Goal: Information Seeking & Learning: Learn about a topic

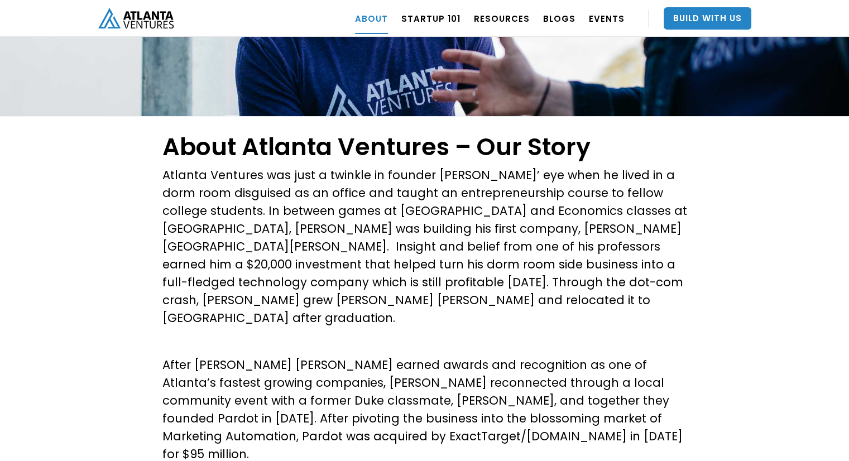
scroll to position [167, 0]
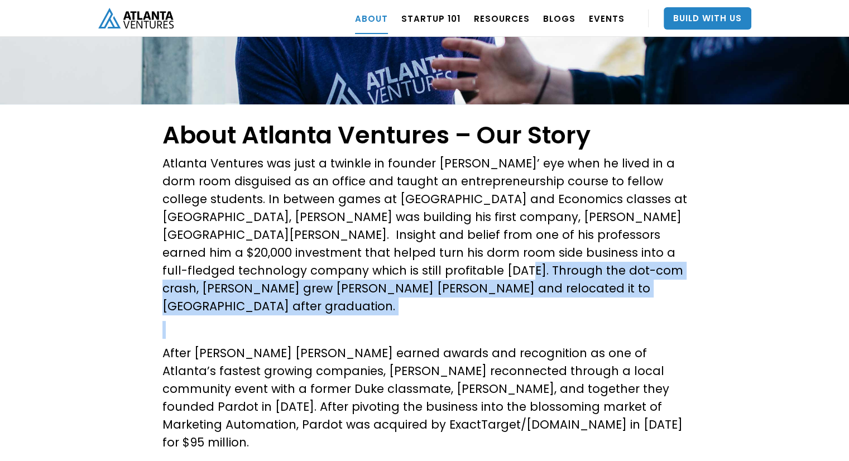
drag, startPoint x: 408, startPoint y: 296, endPoint x: 428, endPoint y: 306, distance: 22.2
click at [380, 344] on p "After Hannon Hill earned awards and recognition as one of Atlanta’s fastest gro…" at bounding box center [424, 397] width 524 height 107
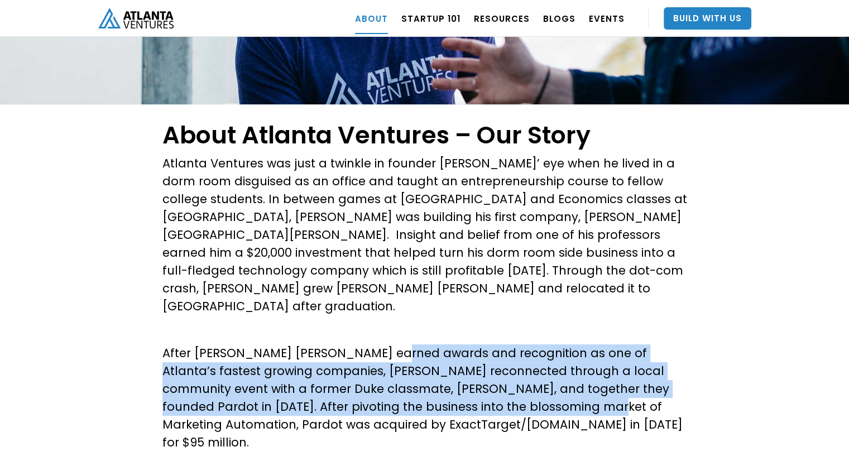
drag, startPoint x: 380, startPoint y: 332, endPoint x: 515, endPoint y: 383, distance: 144.2
click at [515, 383] on p "After [PERSON_NAME] [PERSON_NAME] earned awards and recognition as one of Atlan…" at bounding box center [424, 397] width 524 height 107
click at [514, 383] on p "After [PERSON_NAME] [PERSON_NAME] earned awards and recognition as one of Atlan…" at bounding box center [424, 397] width 524 height 107
click at [413, 358] on p "After [PERSON_NAME] [PERSON_NAME] earned awards and recognition as one of Atlan…" at bounding box center [424, 397] width 524 height 107
click at [406, 344] on p "After [PERSON_NAME] [PERSON_NAME] earned awards and recognition as one of Atlan…" at bounding box center [424, 397] width 524 height 107
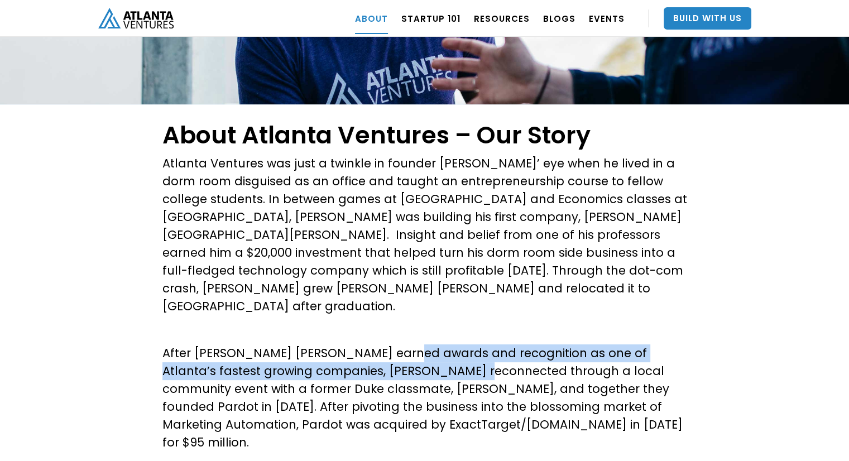
drag, startPoint x: 391, startPoint y: 332, endPoint x: 424, endPoint y: 354, distance: 39.2
click at [424, 354] on p "After Hannon Hill earned awards and recognition as one of Atlanta’s fastest gro…" at bounding box center [424, 397] width 524 height 107
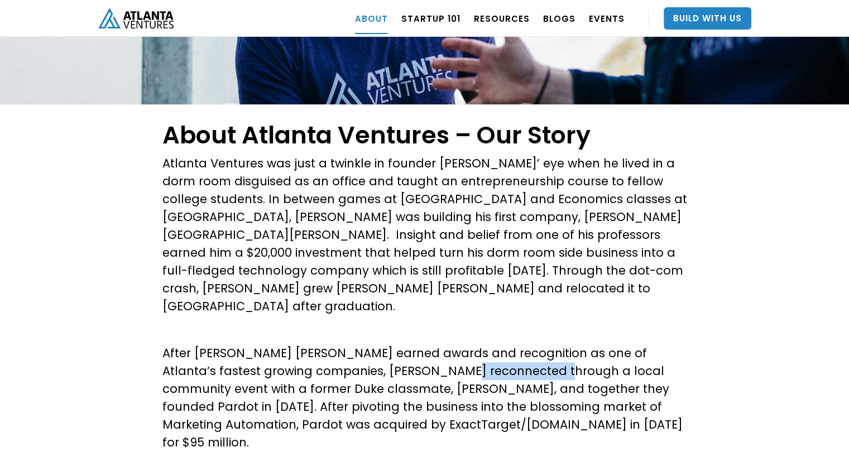
drag, startPoint x: 424, startPoint y: 354, endPoint x: 466, endPoint y: 357, distance: 42.0
click at [466, 357] on p "After Hannon Hill earned awards and recognition as one of Atlanta’s fastest gro…" at bounding box center [424, 397] width 524 height 107
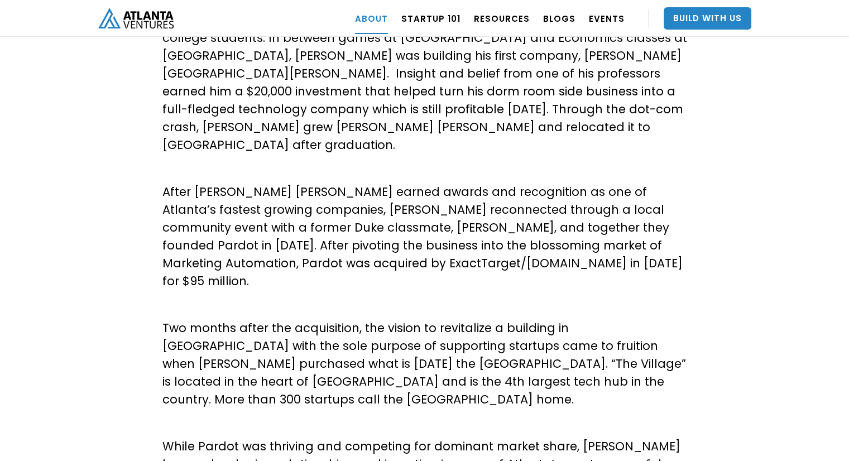
scroll to position [335, 0]
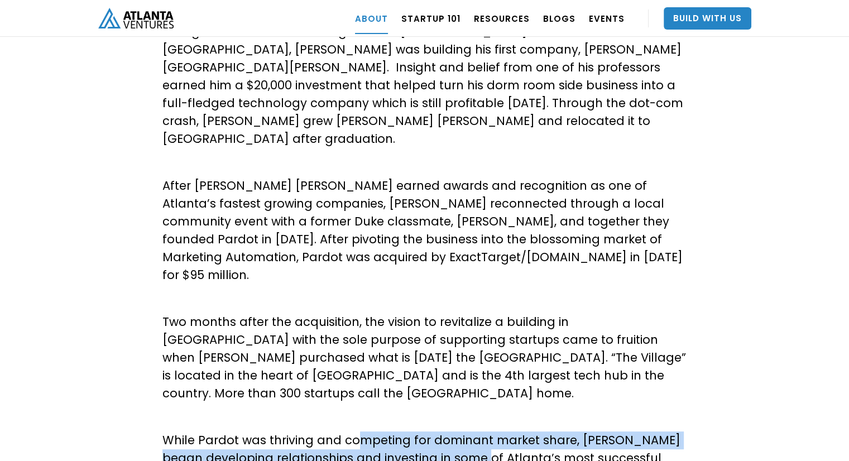
drag, startPoint x: 370, startPoint y: 411, endPoint x: 478, endPoint y: 430, distance: 109.4
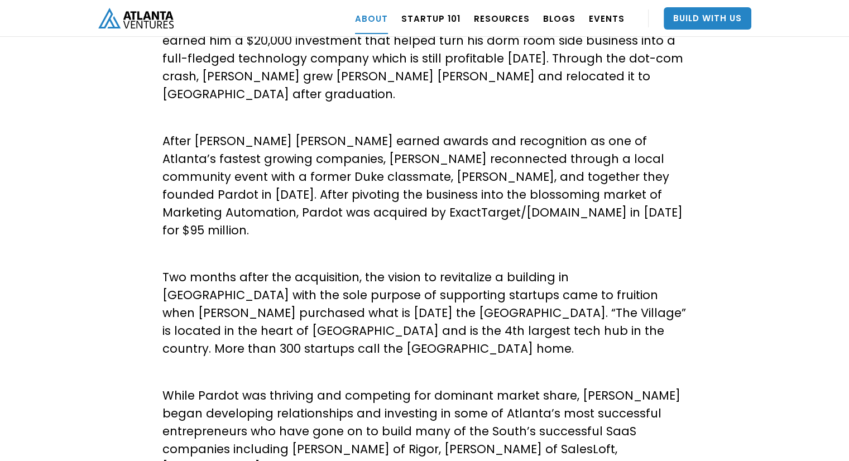
scroll to position [391, 0]
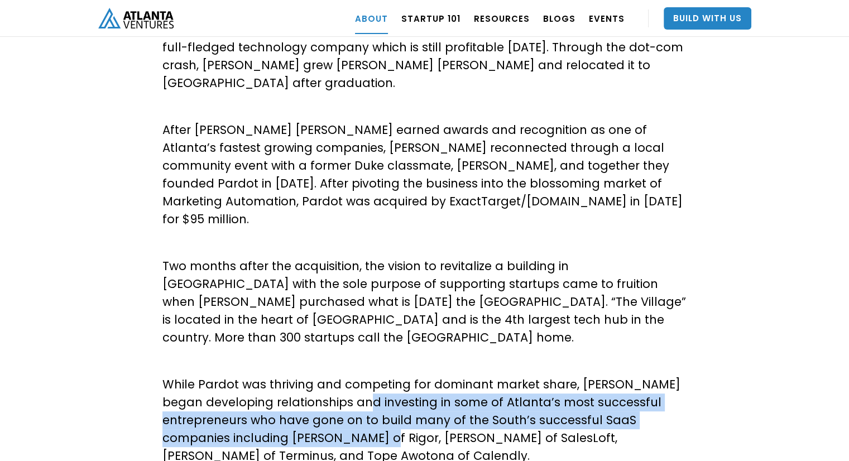
drag, startPoint x: 366, startPoint y: 360, endPoint x: 411, endPoint y: 413, distance: 69.3
click at [412, 413] on p "While Pardot was thriving and competing for dominant market share, David began …" at bounding box center [424, 419] width 524 height 89
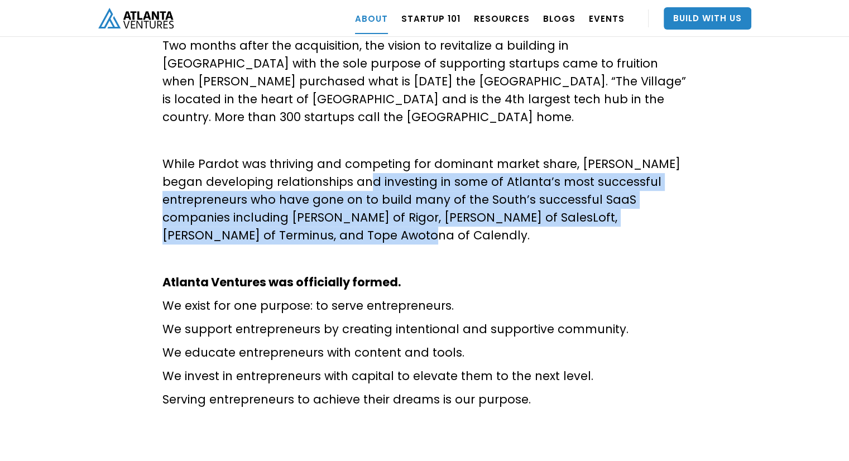
scroll to position [614, 0]
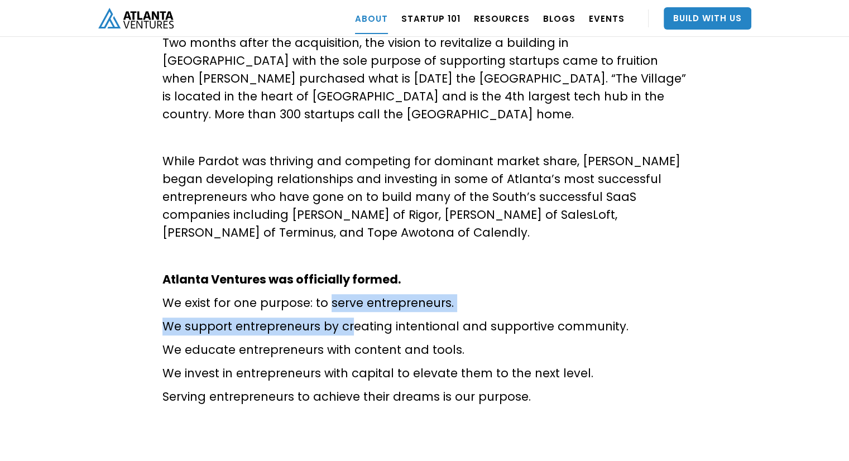
drag, startPoint x: 328, startPoint y: 259, endPoint x: 451, endPoint y: 340, distance: 147.8
click at [446, 340] on div "About Atlanta Ventures – Our Story Atlanta Ventures was just a twinkle in found…" at bounding box center [424, 40] width 524 height 742
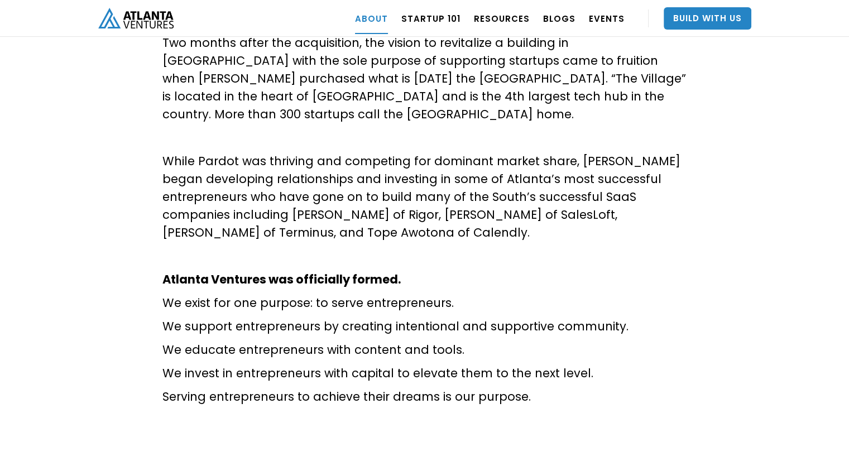
click at [451, 364] on p "We invest in entrepreneurs with capital to elevate them to the next level." at bounding box center [424, 373] width 524 height 18
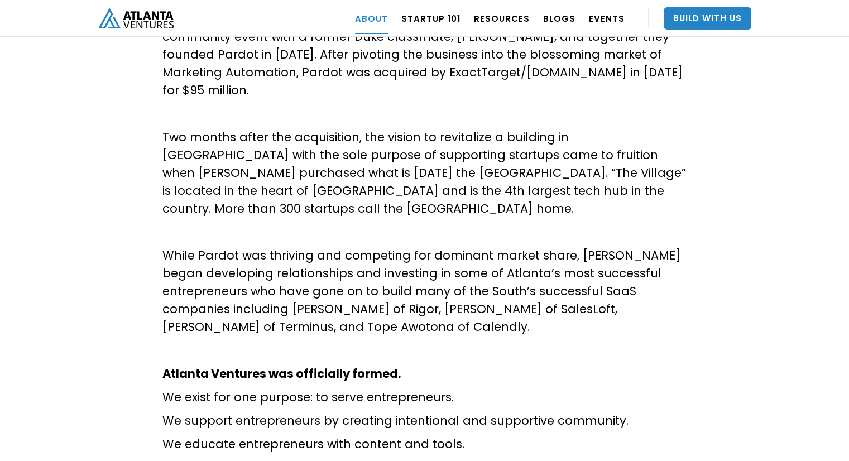
scroll to position [502, 0]
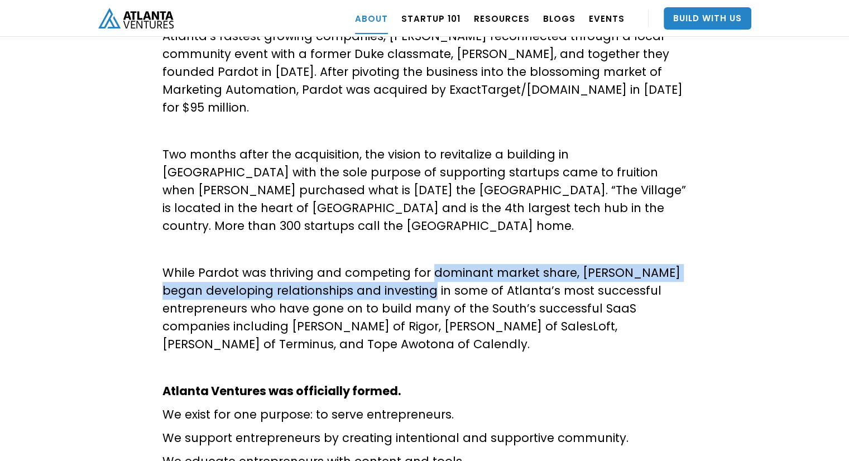
click at [425, 264] on p "While Pardot was thriving and competing for dominant market share, David began …" at bounding box center [424, 308] width 524 height 89
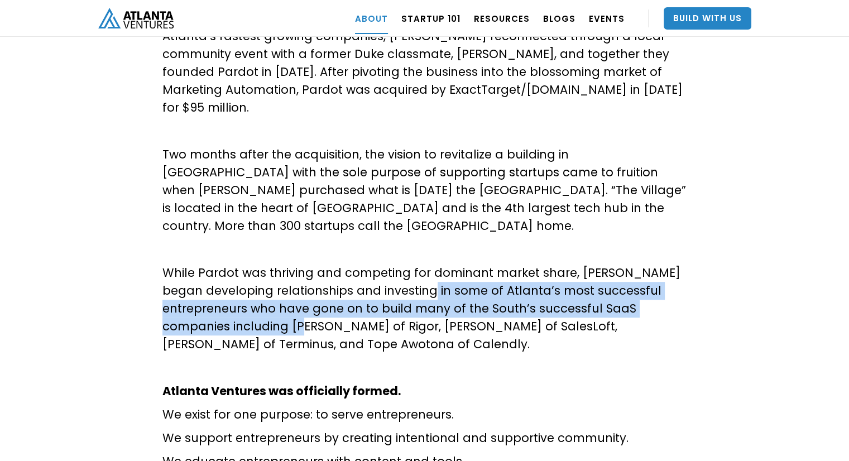
drag, startPoint x: 425, startPoint y: 250, endPoint x: 345, endPoint y: 290, distance: 89.1
click at [345, 290] on p "While Pardot was thriving and competing for dominant market share, David began …" at bounding box center [424, 308] width 524 height 89
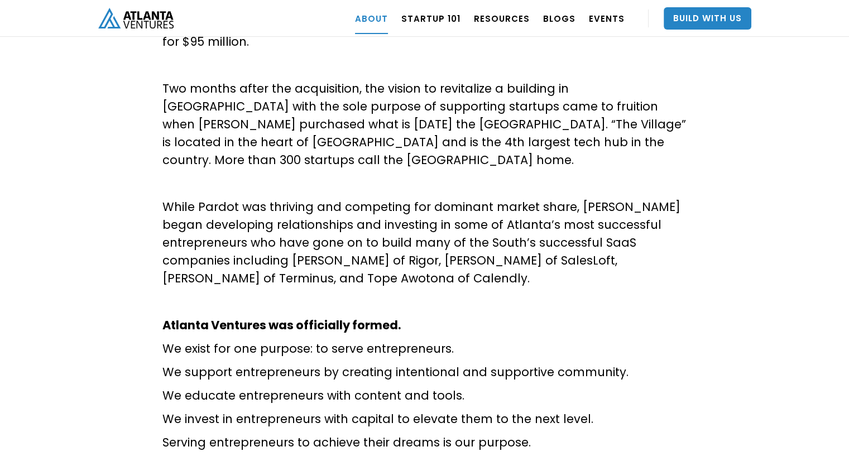
scroll to position [558, 0]
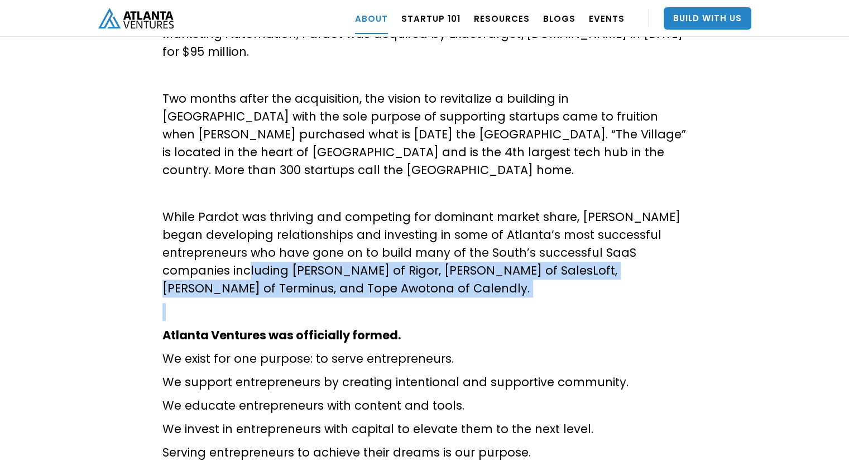
drag, startPoint x: 288, startPoint y: 232, endPoint x: 466, endPoint y: 269, distance: 182.0
click at [466, 269] on div "About Atlanta Ventures – Our Story Atlanta Ventures was just a twinkle in found…" at bounding box center [424, 96] width 524 height 742
copy p "Craig Hyde of Rigor, Kyle Porter of SalesLoft, Eric Spett of Terminus, and Tope…"
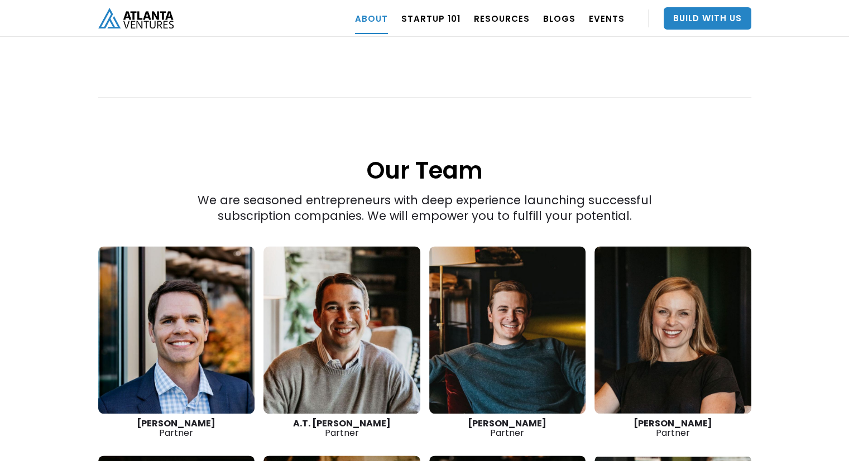
scroll to position [1450, 0]
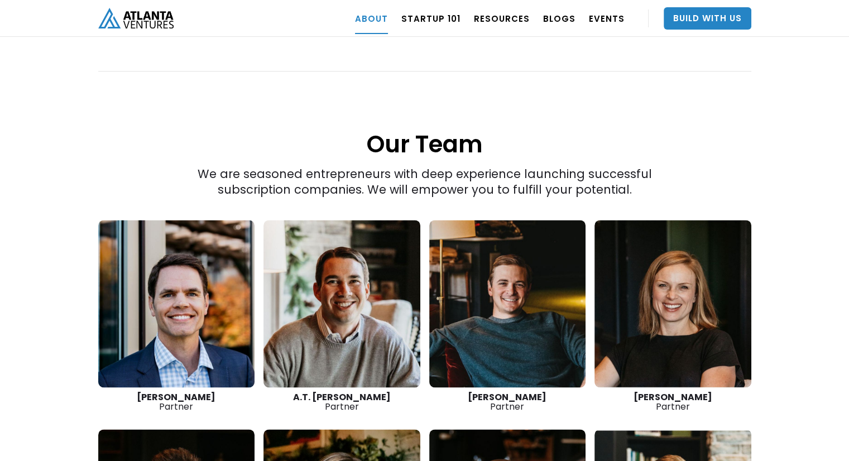
click at [491, 300] on link at bounding box center [507, 303] width 157 height 167
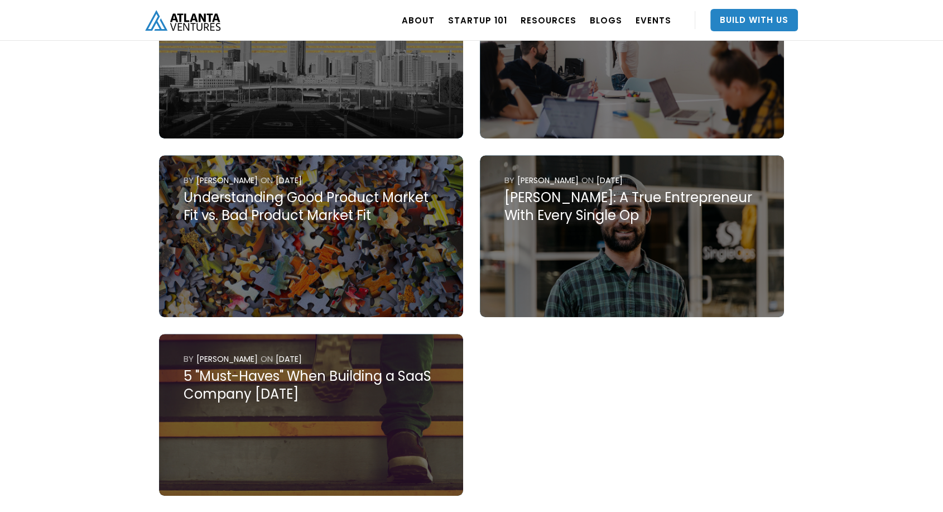
scroll to position [626, 0]
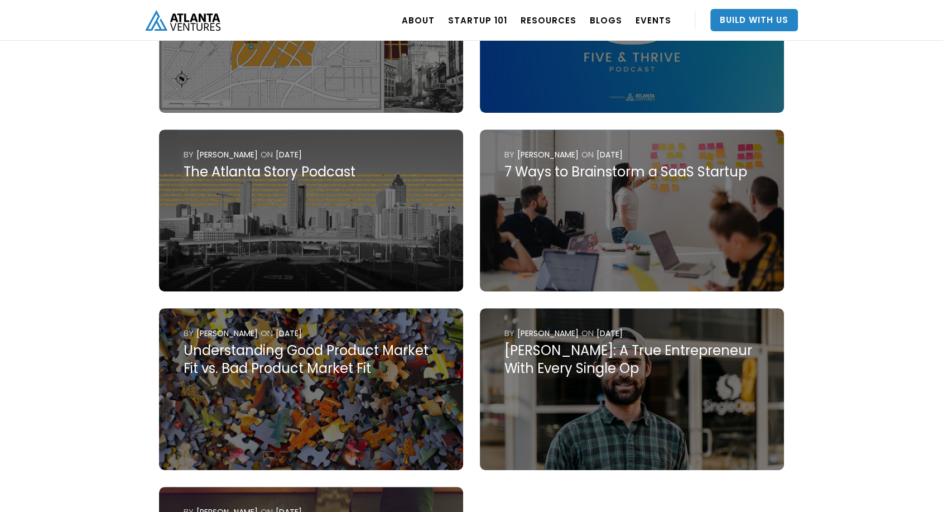
click at [370, 191] on img at bounding box center [311, 210] width 304 height 162
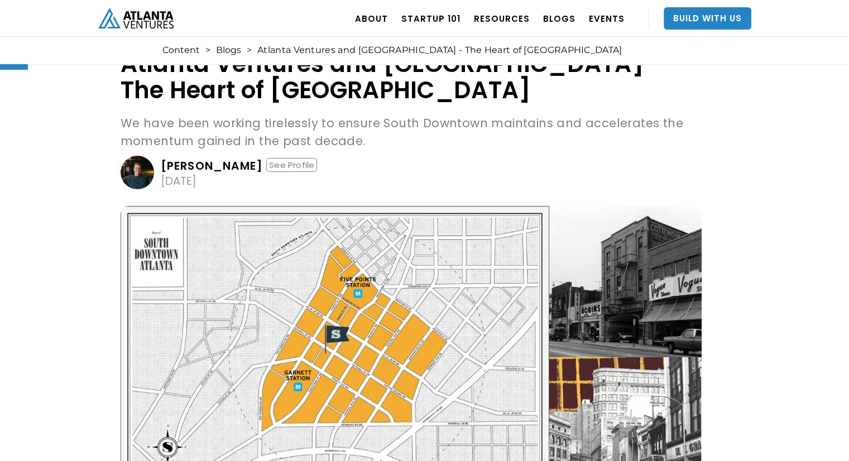
scroll to position [54, 0]
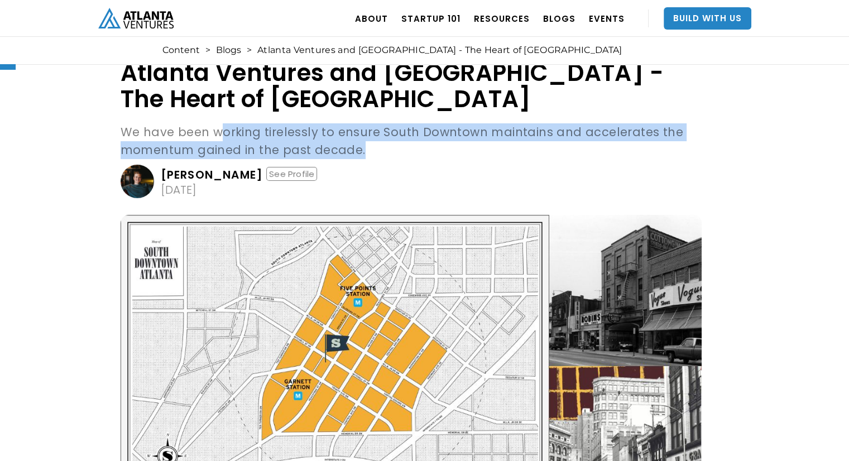
drag, startPoint x: 250, startPoint y: 150, endPoint x: 387, endPoint y: 153, distance: 137.3
click at [387, 153] on p "We have been working tirelessly to ensure South Downtown maintains and accelera…" at bounding box center [411, 141] width 581 height 36
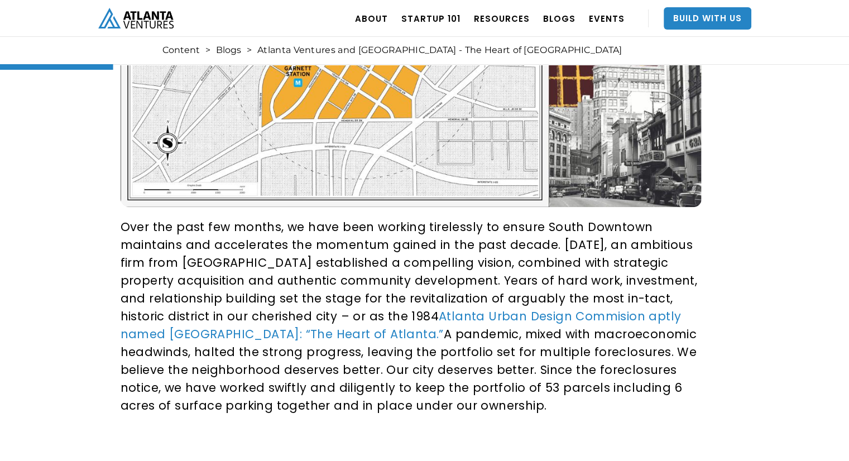
scroll to position [388, 0]
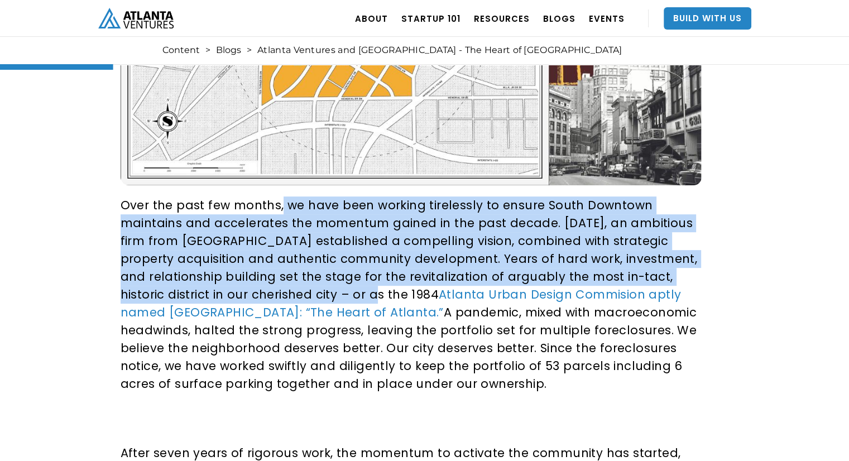
drag, startPoint x: 280, startPoint y: 195, endPoint x: 379, endPoint y: 297, distance: 142.4
click at [379, 296] on p "Over the past few months, we have been working tirelessly to ensure South Downt…" at bounding box center [409, 294] width 577 height 196
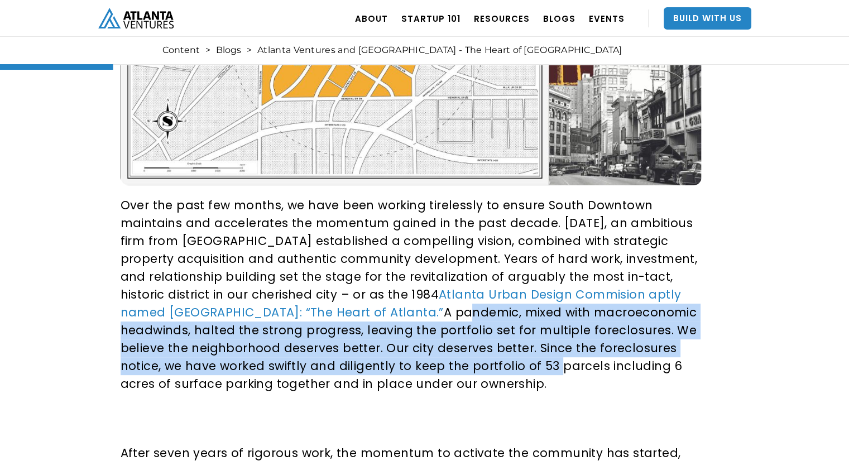
drag, startPoint x: 432, startPoint y: 310, endPoint x: 544, endPoint y: 373, distance: 128.6
click at [544, 373] on p "Over the past few months, we have been working tirelessly to ensure South Downt…" at bounding box center [409, 294] width 577 height 196
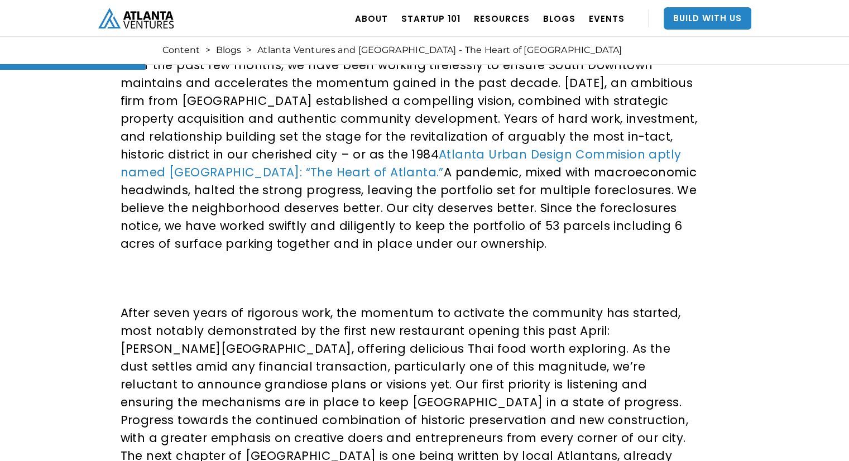
scroll to position [556, 0]
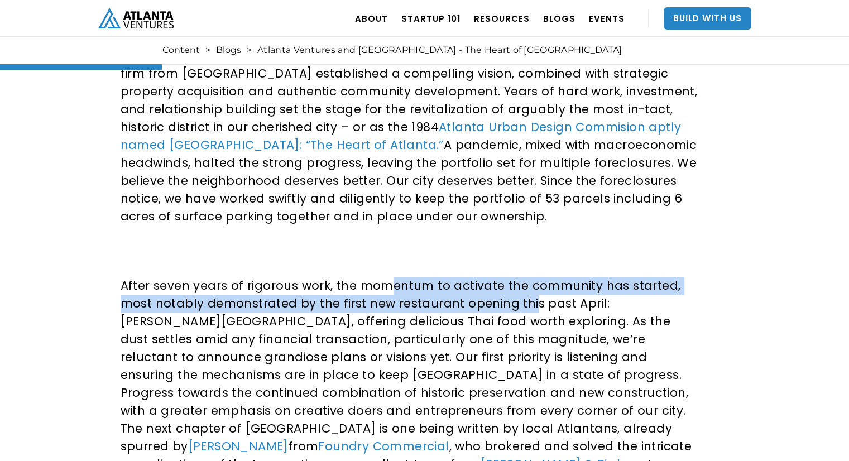
drag, startPoint x: 404, startPoint y: 290, endPoint x: 527, endPoint y: 305, distance: 123.7
click at [527, 305] on p "After seven years of rigorous work, the momentum to activate the community has …" at bounding box center [409, 393] width 577 height 232
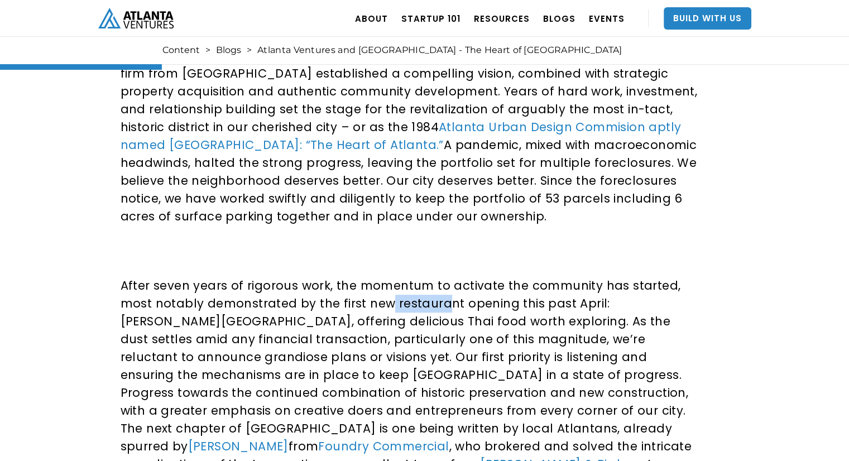
drag, startPoint x: 384, startPoint y: 302, endPoint x: 437, endPoint y: 307, distance: 53.8
click at [437, 307] on p "After seven years of rigorous work, the momentum to activate the community has …" at bounding box center [409, 393] width 577 height 232
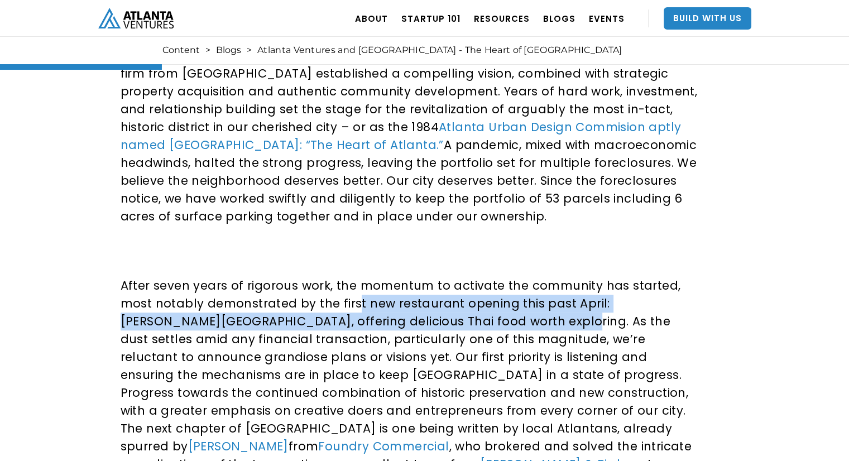
drag, startPoint x: 355, startPoint y: 304, endPoint x: 480, endPoint y: 324, distance: 127.1
click at [480, 324] on p "After seven years of rigorous work, the momentum to activate the community has …" at bounding box center [409, 393] width 577 height 232
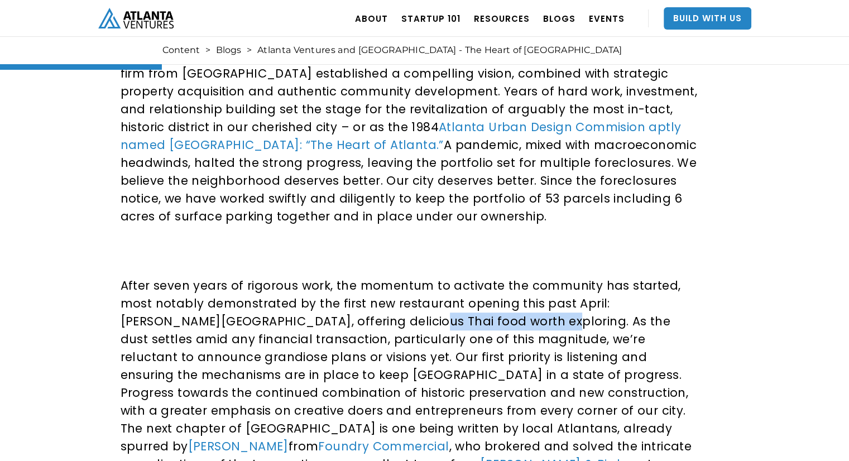
drag, startPoint x: 449, startPoint y: 328, endPoint x: 336, endPoint y: 313, distance: 113.1
click at [337, 313] on p "After seven years of rigorous work, the momentum to activate the community has …" at bounding box center [409, 393] width 577 height 232
click at [334, 311] on p "After seven years of rigorous work, the momentum to activate the community has …" at bounding box center [409, 393] width 577 height 232
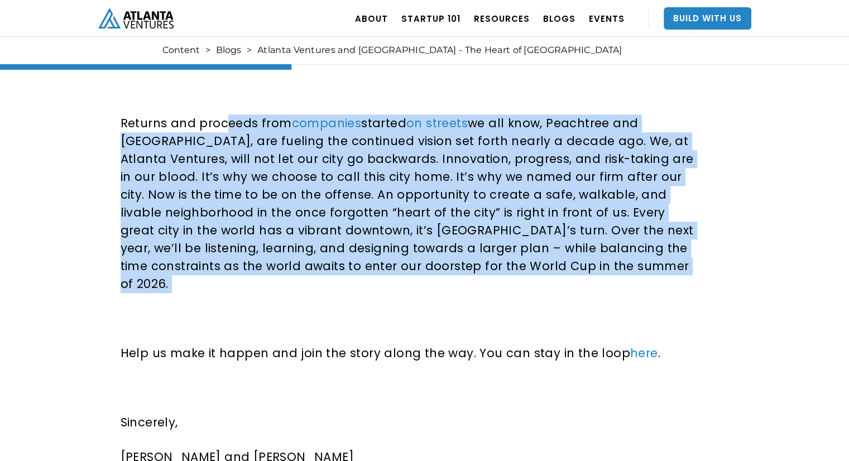
scroll to position [1002, 0]
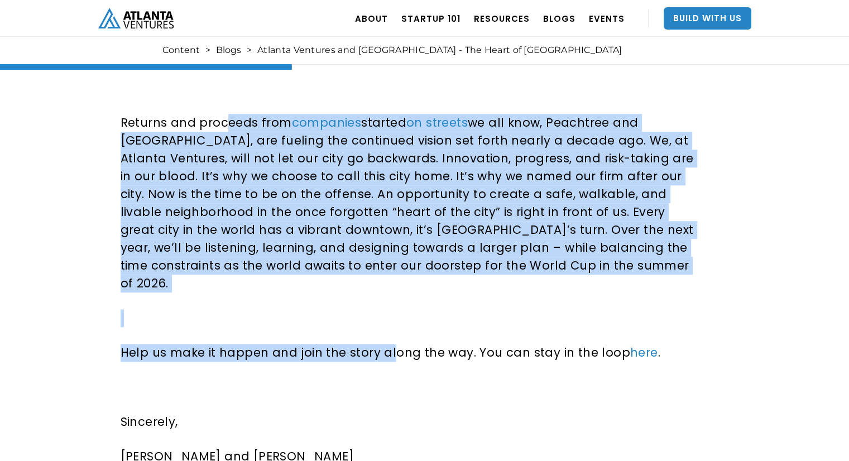
drag, startPoint x: 223, startPoint y: 214, endPoint x: 388, endPoint y: 312, distance: 191.6
click at [388, 312] on div "Over the past few months, we have been working tirelessly to ensure South Downt…" at bounding box center [409, 380] width 577 height 1616
click at [388, 344] on p "Help us make it happen and join the story along the way. You can stay in the lo…" at bounding box center [409, 353] width 577 height 18
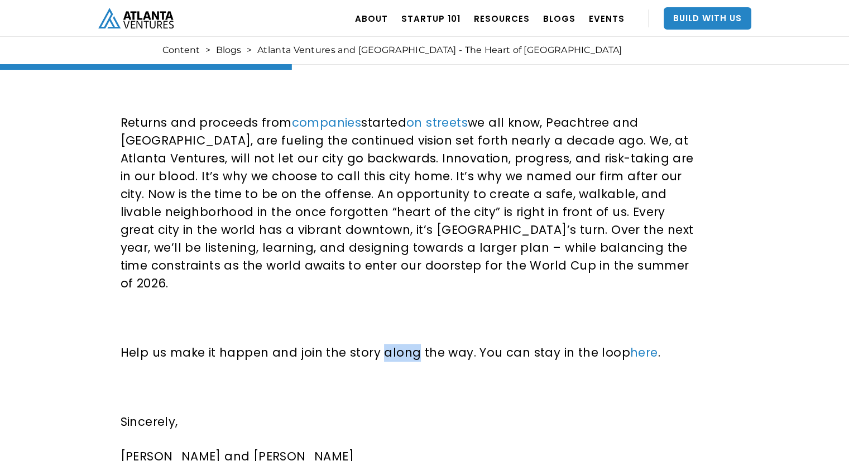
drag, startPoint x: 388, startPoint y: 312, endPoint x: 392, endPoint y: 318, distance: 7.1
click at [392, 344] on p "Help us make it happen and join the story along the way. You can stay in the lo…" at bounding box center [409, 353] width 577 height 18
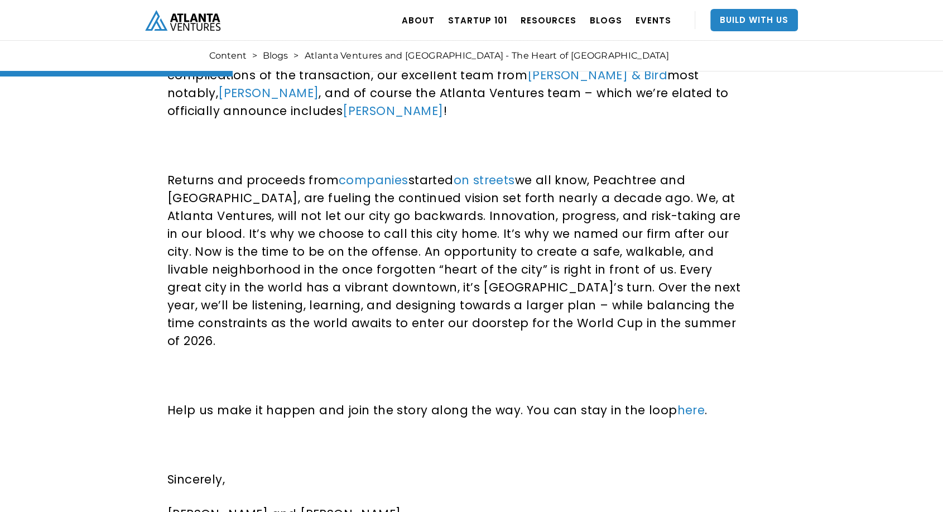
scroll to position [717, 0]
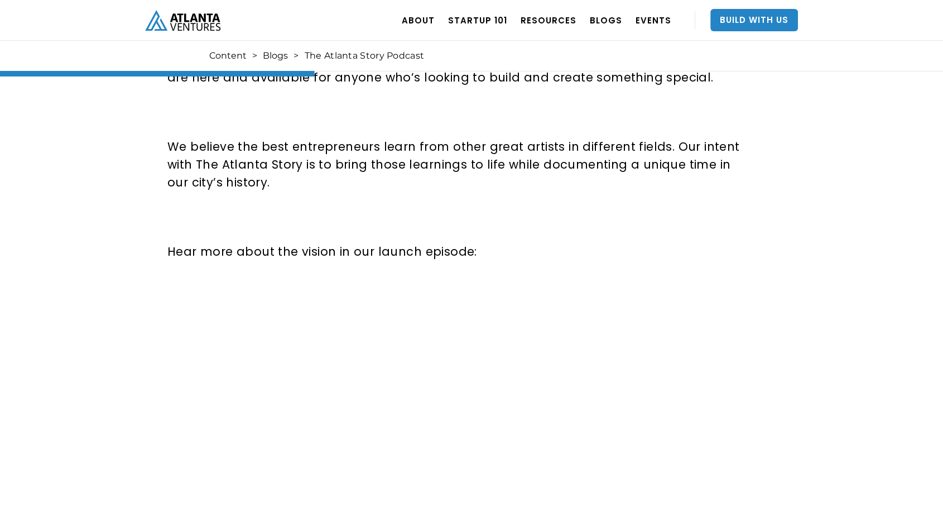
scroll to position [1178, 0]
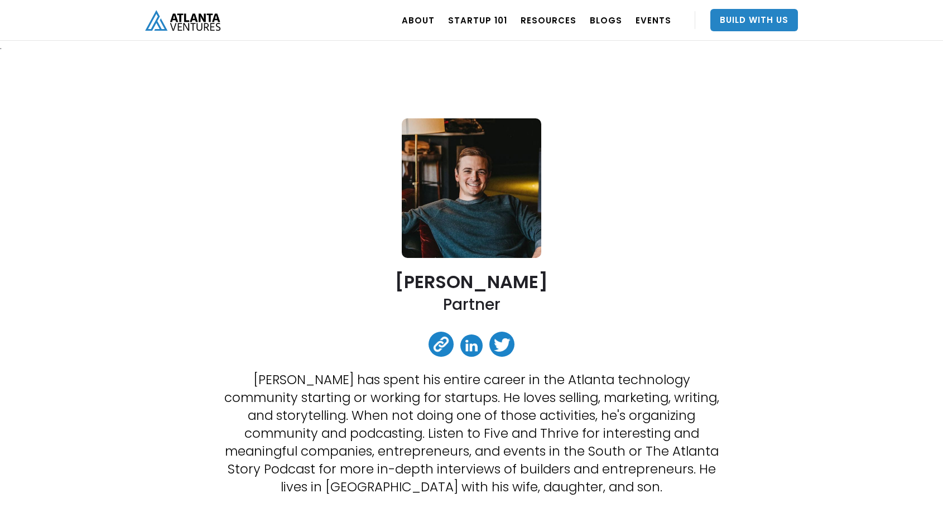
scroll to position [626, 0]
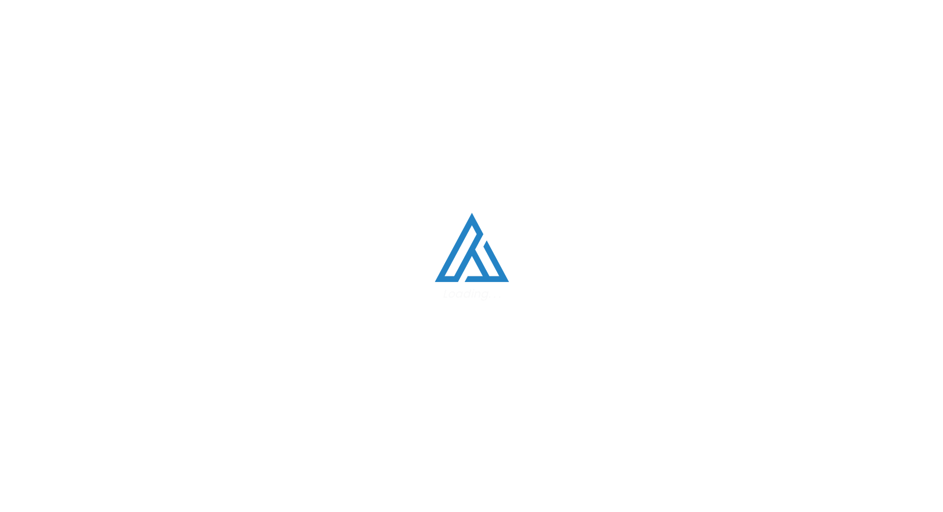
scroll to position [1611, 0]
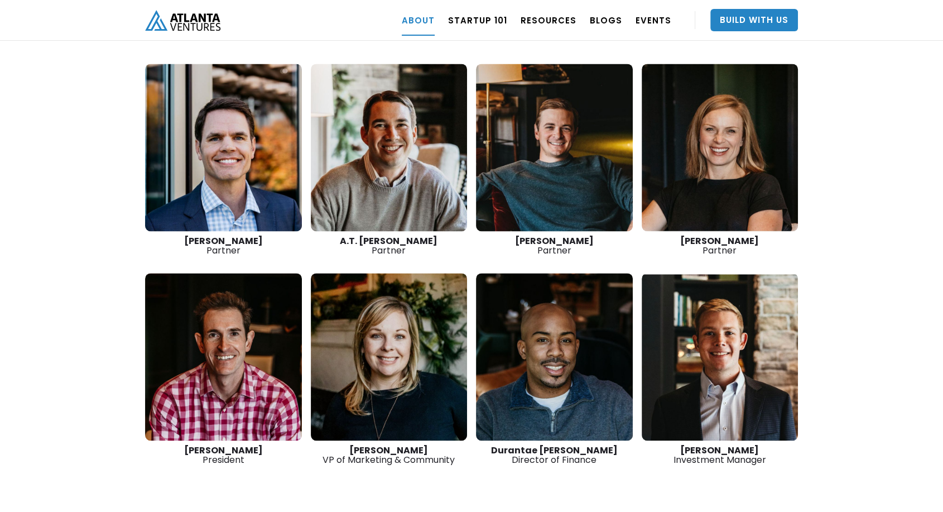
click at [218, 130] on link at bounding box center [223, 147] width 157 height 167
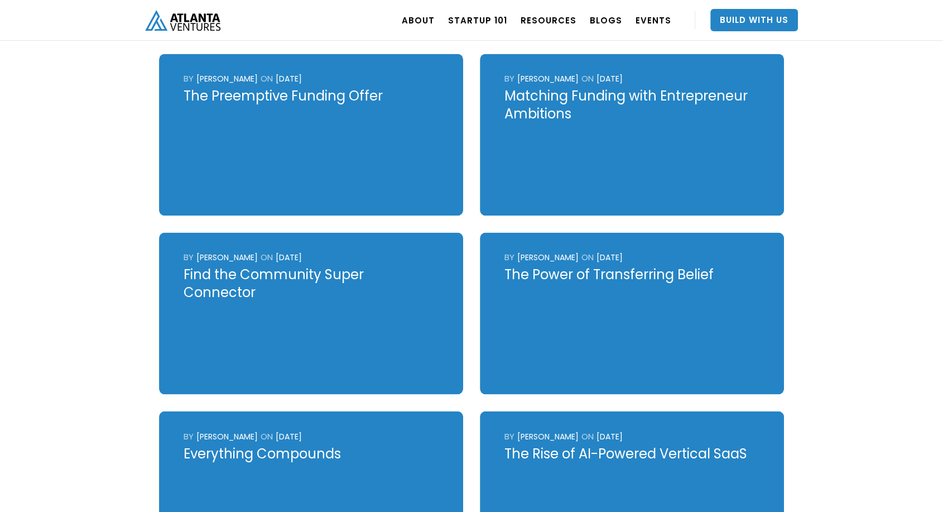
scroll to position [1921, 0]
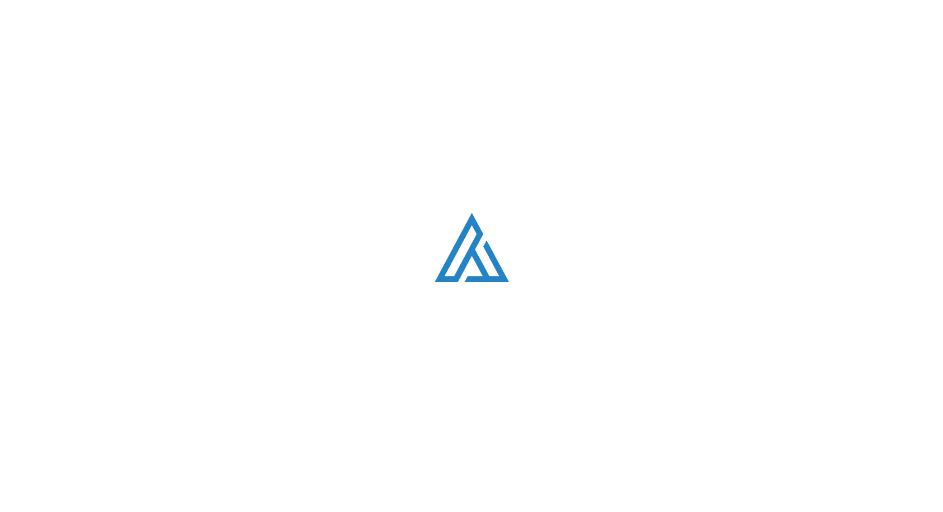
scroll to position [1611, 0]
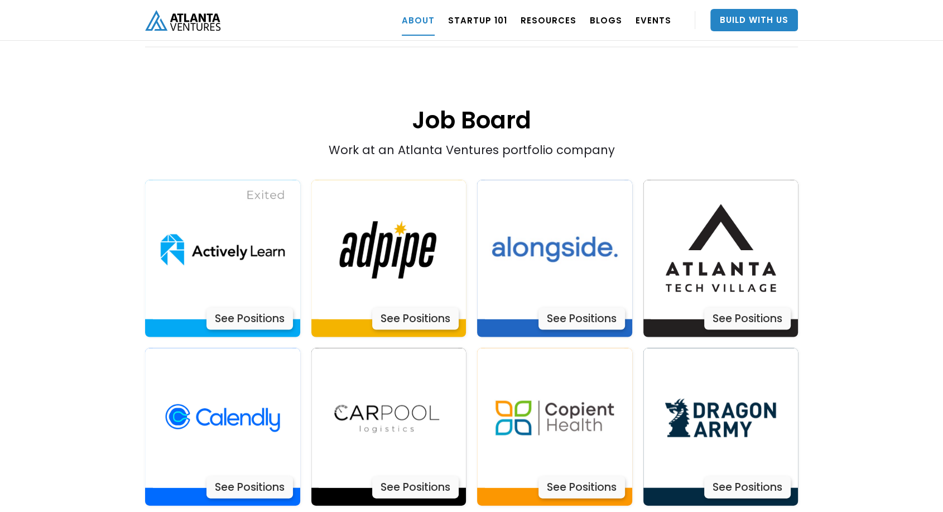
scroll to position [2231, 0]
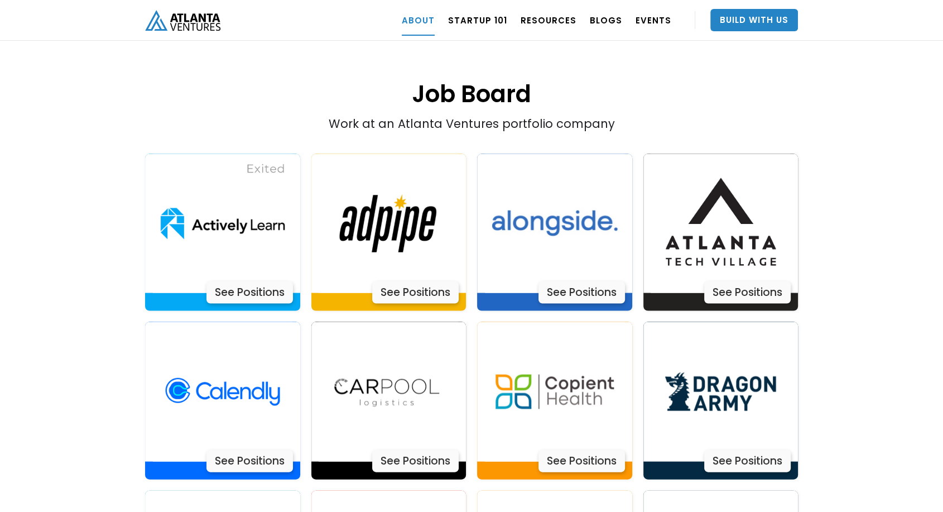
click at [290, 4] on div "ABOUT OUR STORY TEAM Job Board PORTFOLIO Startup 101 RESOURCES TOOLS STORIES NE…" at bounding box center [471, 20] width 653 height 41
click at [261, 217] on img at bounding box center [222, 223] width 139 height 139
click at [582, 344] on img at bounding box center [554, 391] width 139 height 139
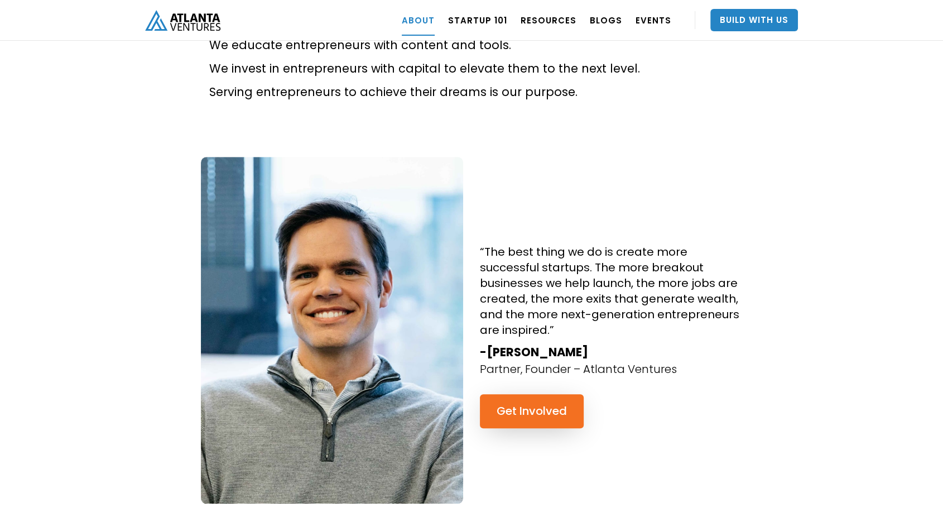
scroll to position [929, 0]
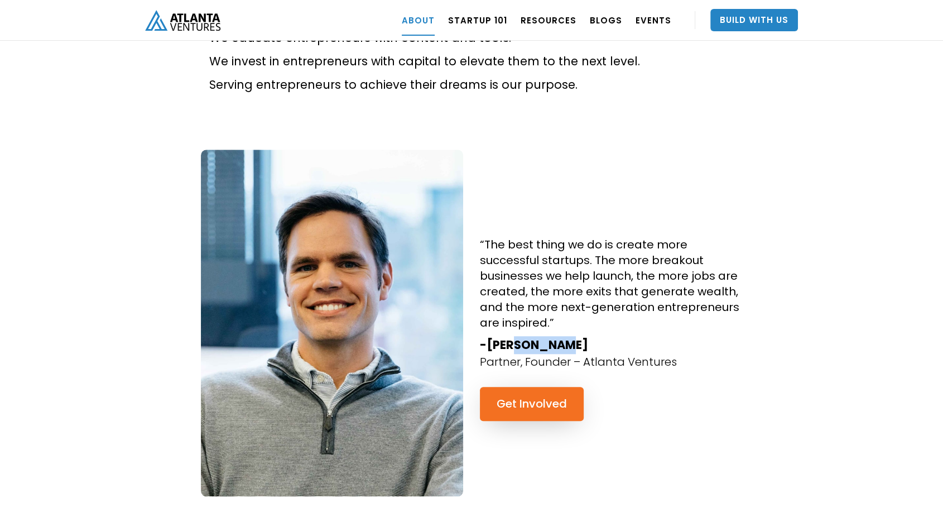
drag, startPoint x: 544, startPoint y: 303, endPoint x: 513, endPoint y: 305, distance: 31.8
click at [513, 336] on strong "-David Cummings" at bounding box center [534, 344] width 108 height 16
drag, startPoint x: 549, startPoint y: 302, endPoint x: 671, endPoint y: 295, distance: 122.4
click at [671, 295] on div "“The best thing we do is create more successful startups. The more breakout bus…" at bounding box center [610, 323] width 279 height 346
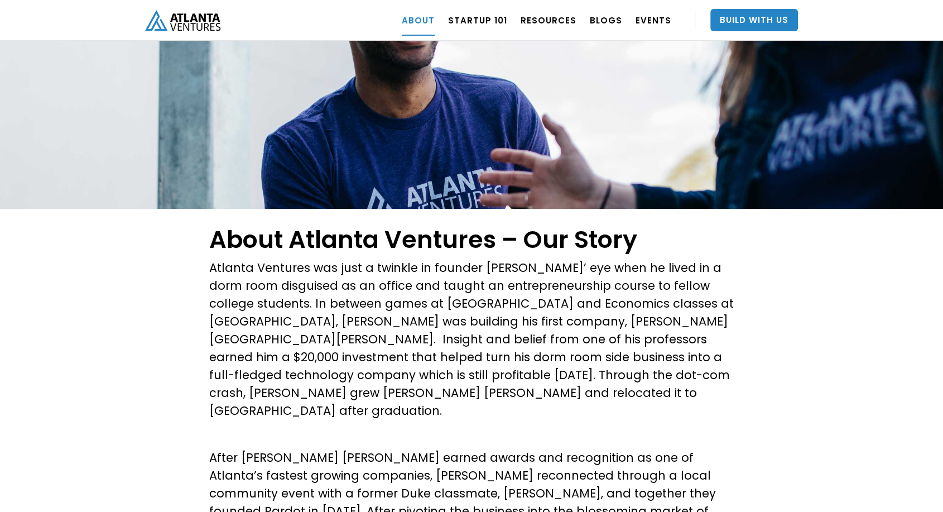
scroll to position [0, 0]
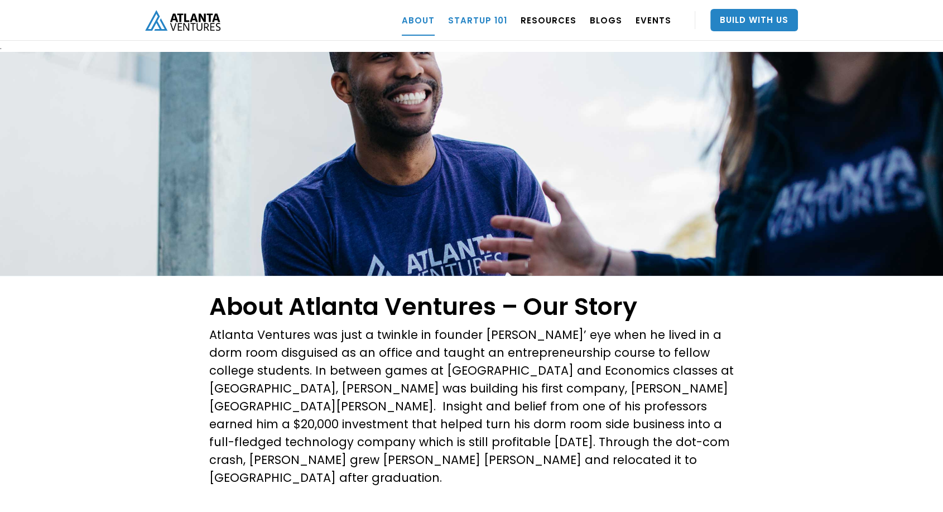
click at [490, 16] on link "Startup 101" at bounding box center [477, 19] width 59 height 31
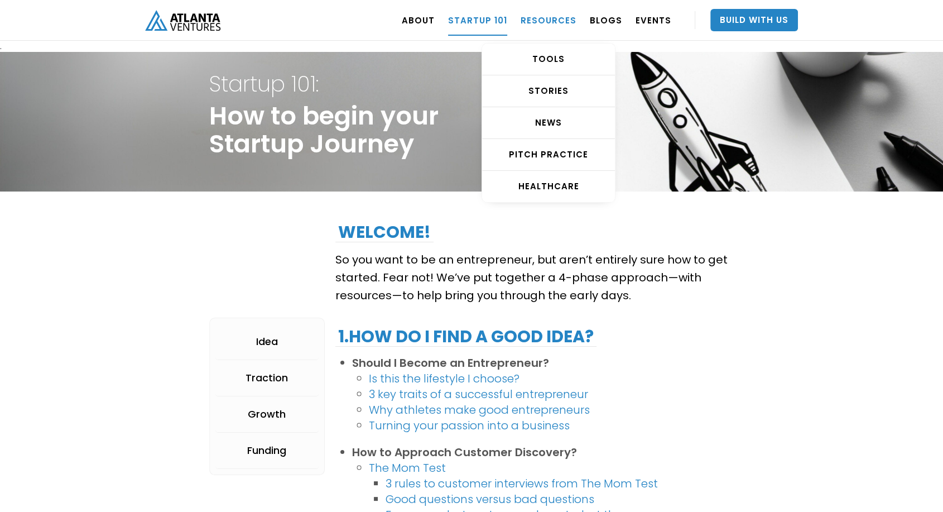
click at [536, 25] on link "RESOURCES" at bounding box center [548, 19] width 56 height 31
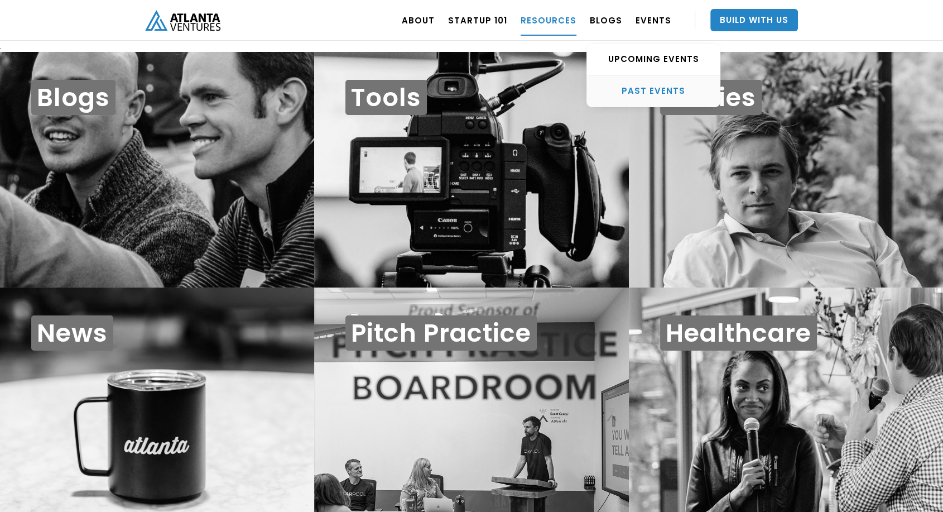
click at [662, 85] on div "PAST EVENTS" at bounding box center [653, 90] width 133 height 11
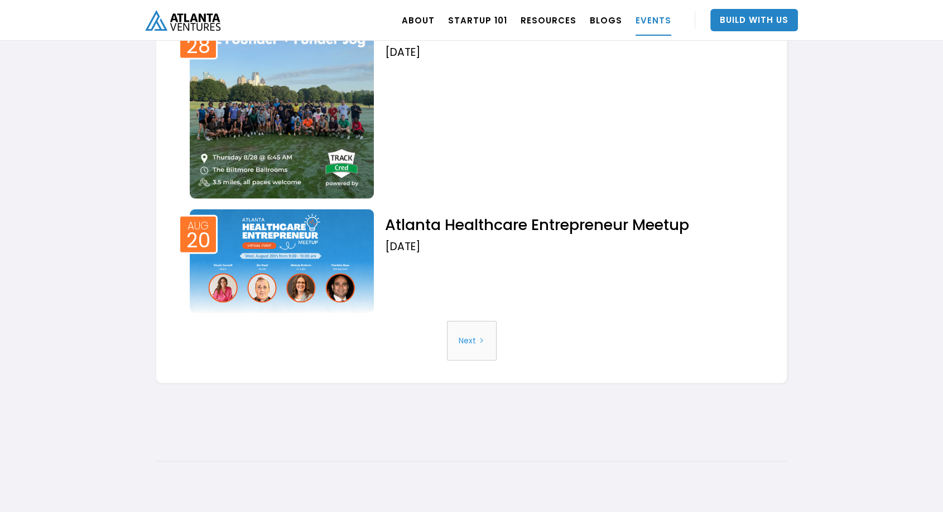
scroll to position [2494, 0]
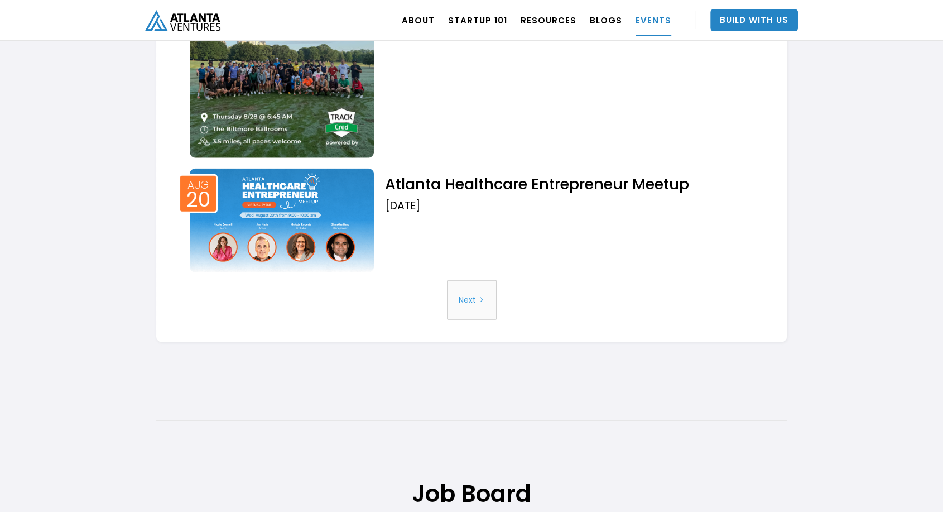
click at [482, 298] on link "Next" at bounding box center [472, 300] width 50 height 40
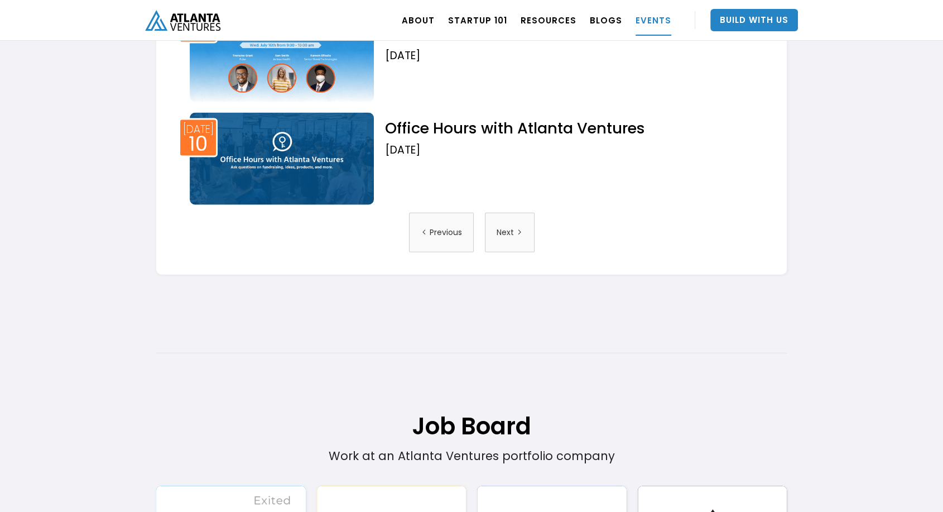
scroll to position [2169, 0]
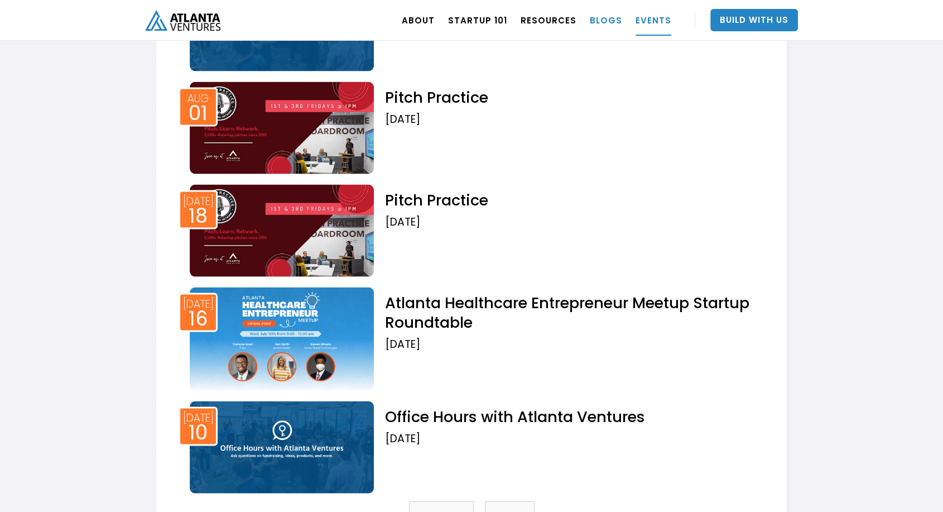
click at [603, 23] on link "BLOGS" at bounding box center [606, 19] width 32 height 31
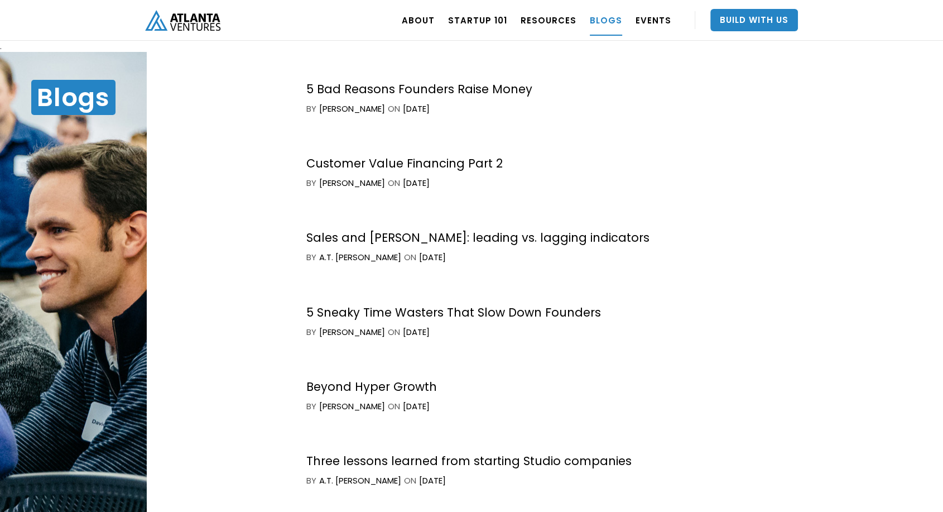
scroll to position [1549, 0]
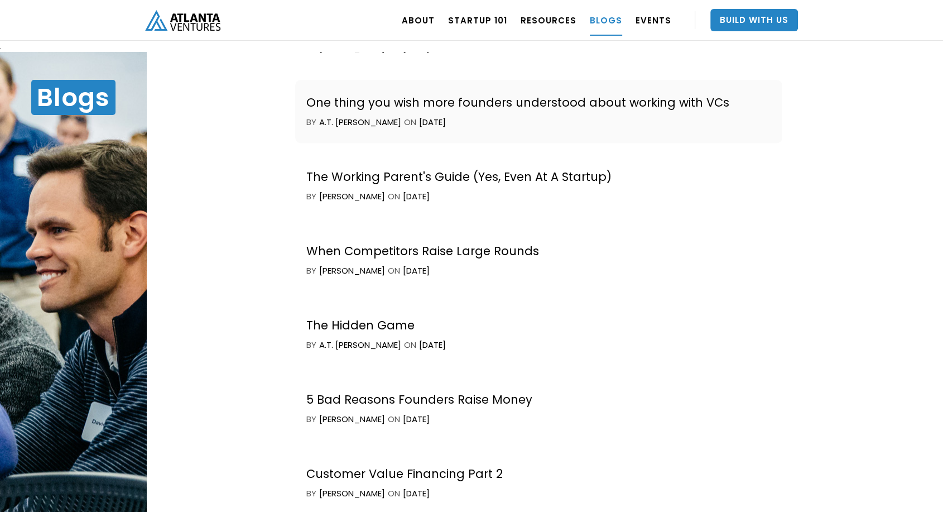
click at [607, 119] on div "by A.T. Gimbel ON September 4, 2025" at bounding box center [517, 122] width 423 height 11
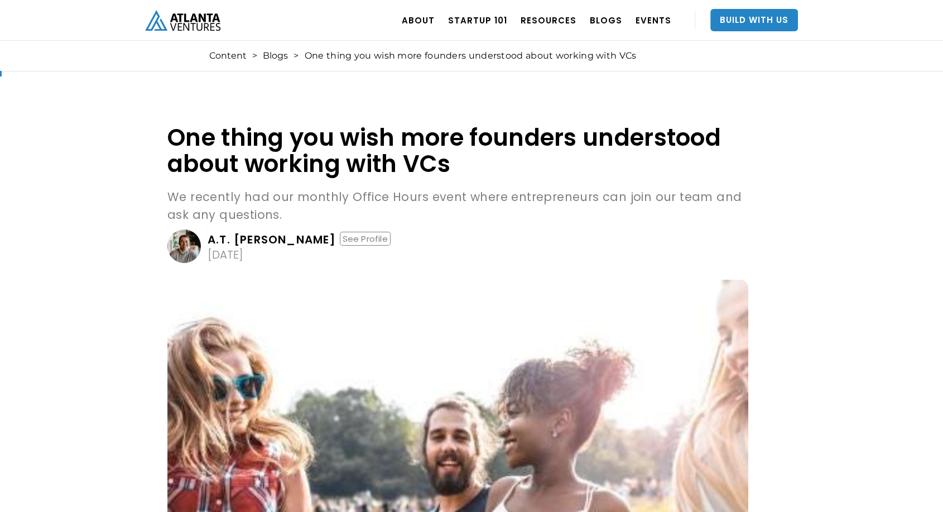
scroll to position [433, 0]
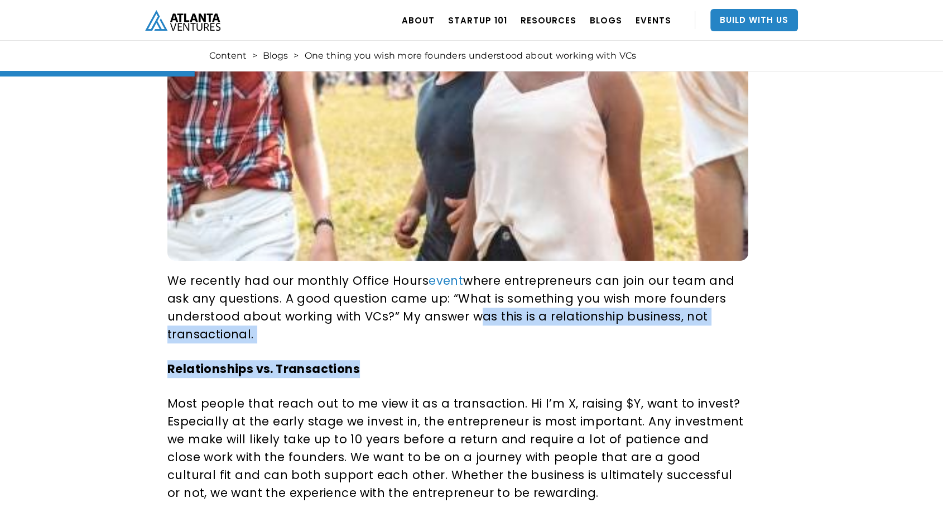
drag, startPoint x: 464, startPoint y: 314, endPoint x: 500, endPoint y: 346, distance: 48.6
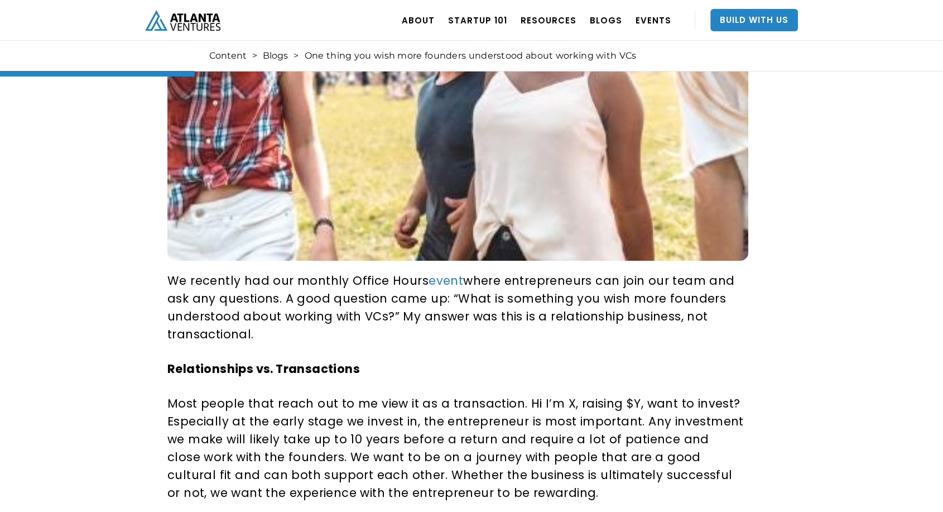
drag, startPoint x: 500, startPoint y: 346, endPoint x: 488, endPoint y: 331, distance: 19.9
click at [488, 331] on p "We recently had our monthly Office Hours event where entrepreneurs can join our…" at bounding box center [455, 307] width 577 height 71
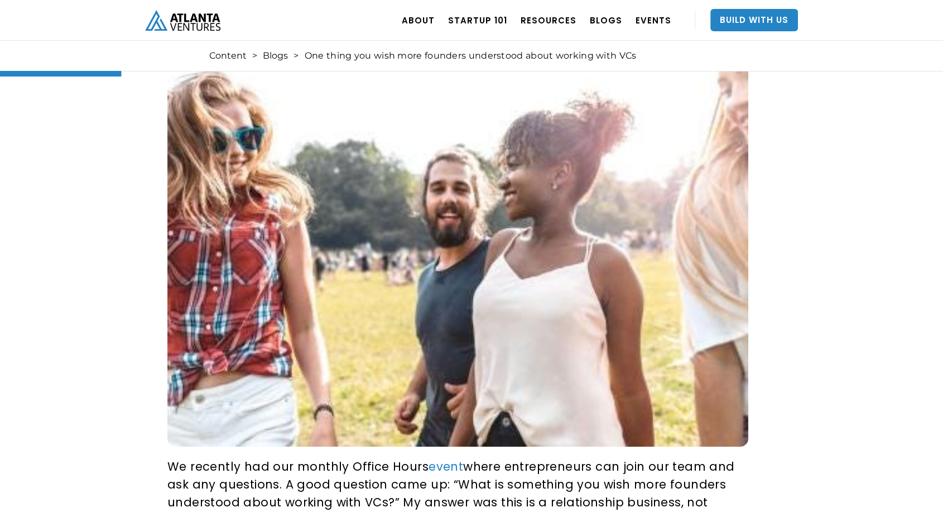
scroll to position [310, 0]
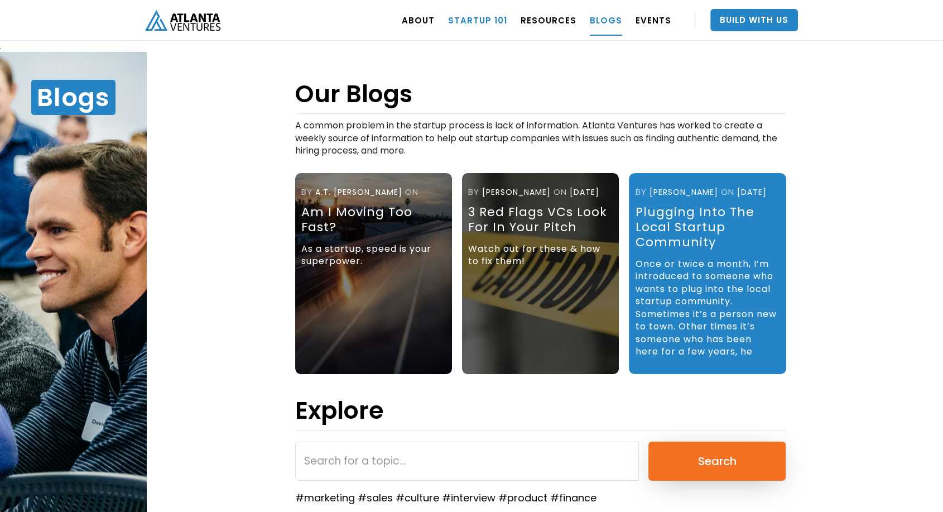
click at [507, 21] on link "Startup 101" at bounding box center [477, 19] width 59 height 31
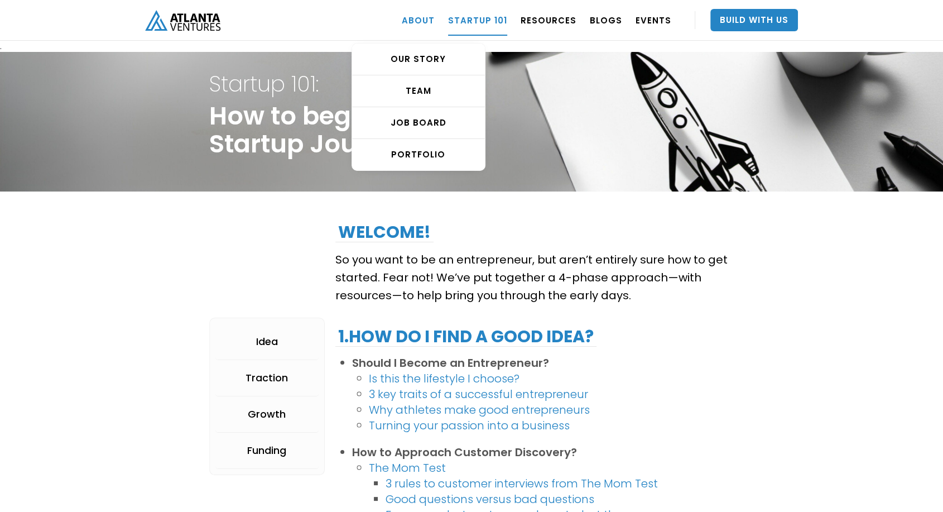
click at [426, 25] on link "ABOUT" at bounding box center [418, 19] width 33 height 31
